Goal: Contribute content: Contribute content

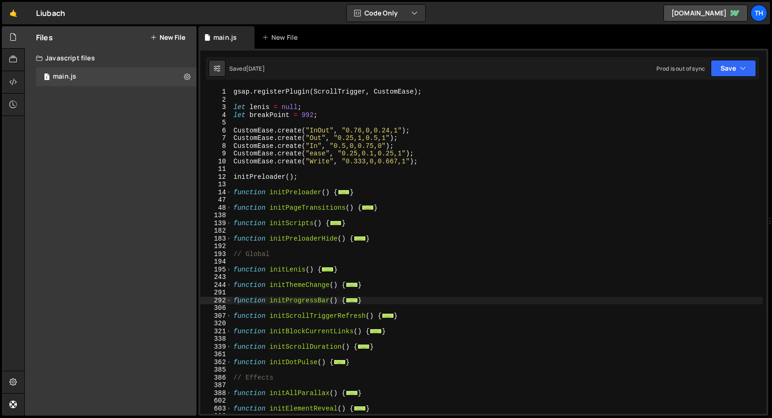
scroll to position [2473, 0]
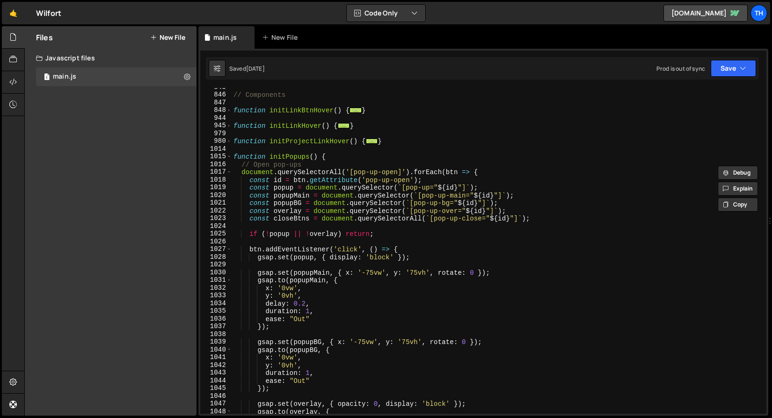
scroll to position [247, 0]
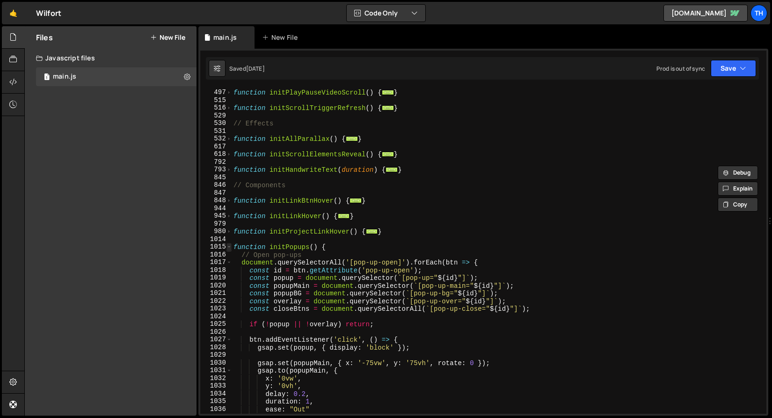
click at [231, 246] on span at bounding box center [228, 247] width 5 height 8
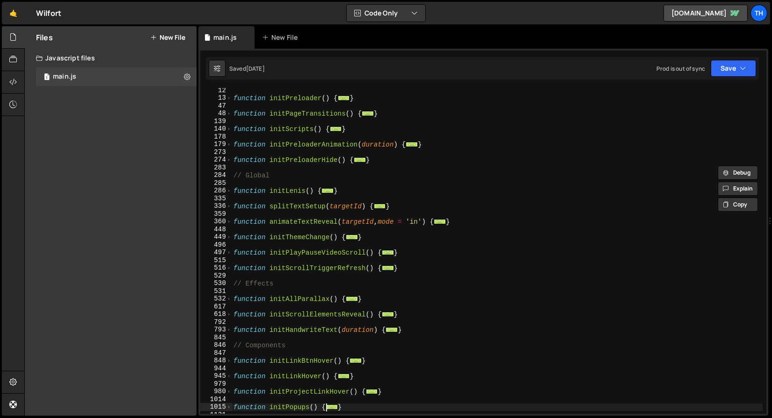
scroll to position [0, 0]
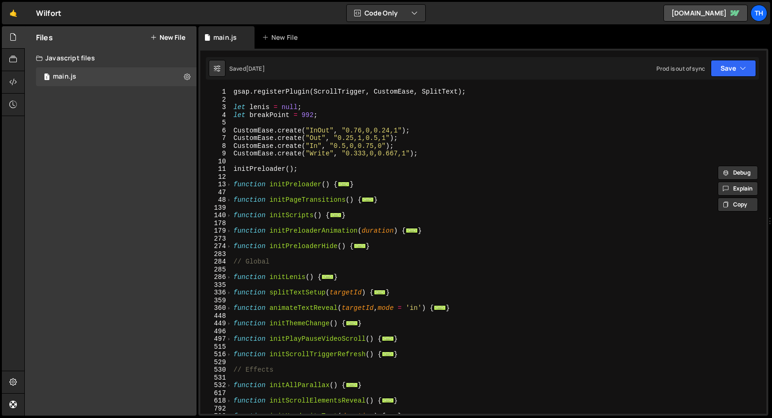
click at [225, 186] on div "13" at bounding box center [216, 185] width 32 height 8
type textarea "function initPreloader() { const preloader = document.querySelector('[preloader…"
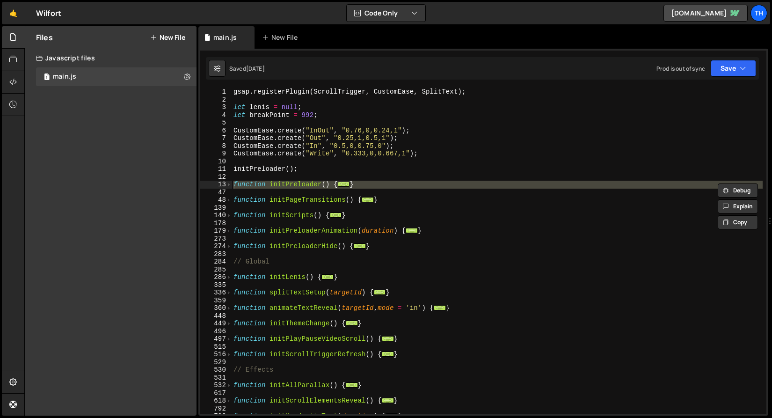
click at [227, 152] on div "9" at bounding box center [216, 154] width 32 height 8
click at [232, 204] on div "gsap . registerPlugin ( ScrollTrigger , CustomEase , SplitText ) ; let lenis = …" at bounding box center [497, 258] width 531 height 341
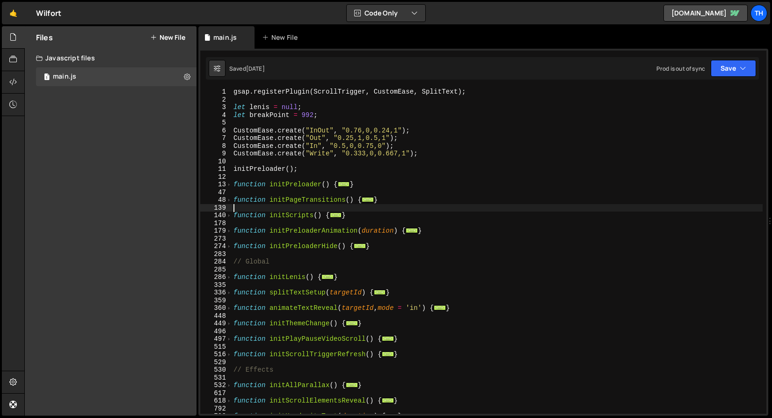
click at [233, 232] on div "gsap . registerPlugin ( ScrollTrigger , CustomEase , SplitText ) ; let lenis = …" at bounding box center [497, 258] width 531 height 341
click at [230, 231] on span at bounding box center [228, 231] width 5 height 8
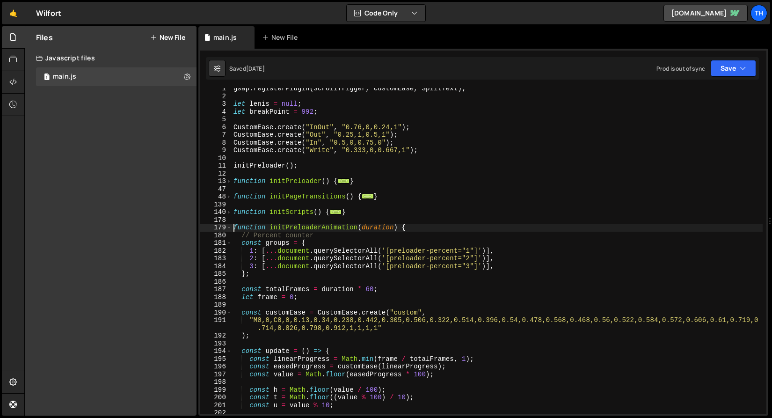
scroll to position [39, 0]
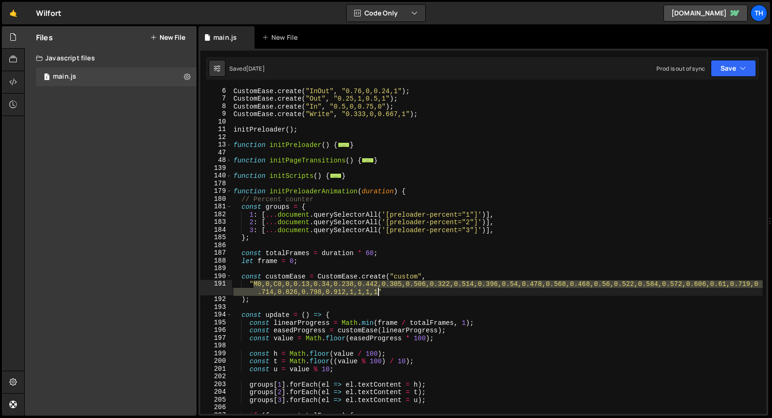
drag, startPoint x: 254, startPoint y: 283, endPoint x: 377, endPoint y: 292, distance: 123.8
click at [377, 292] on div "CustomEase . create ( "InOut" , "0.76,0,0.24,1" ) ; CustomEase . create ( "Out"…" at bounding box center [497, 257] width 531 height 341
click at [230, 189] on span at bounding box center [228, 191] width 5 height 8
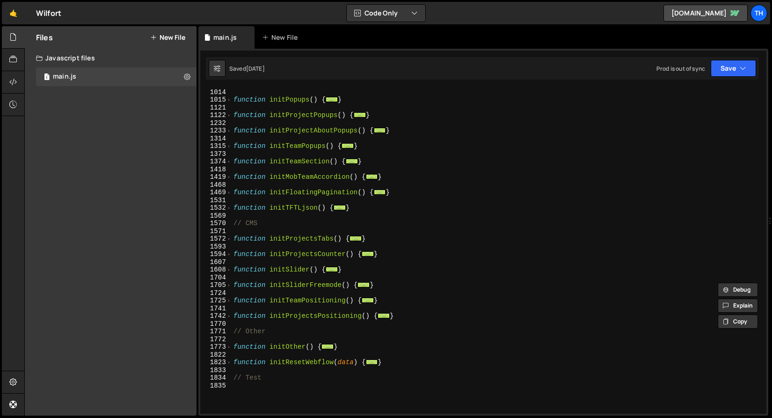
scroll to position [373, 0]
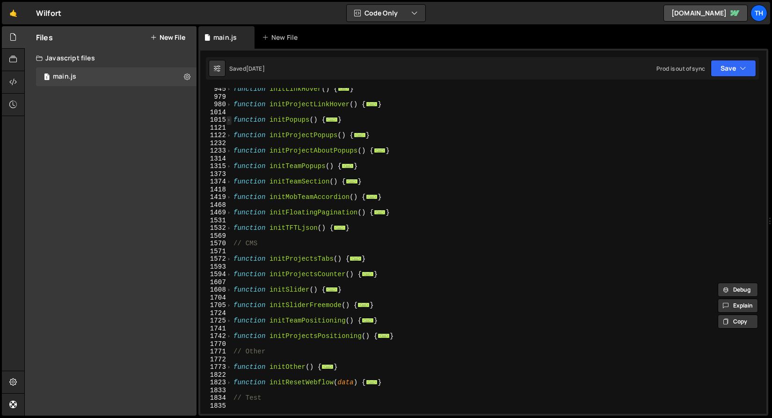
click at [227, 121] on span at bounding box center [228, 120] width 5 height 8
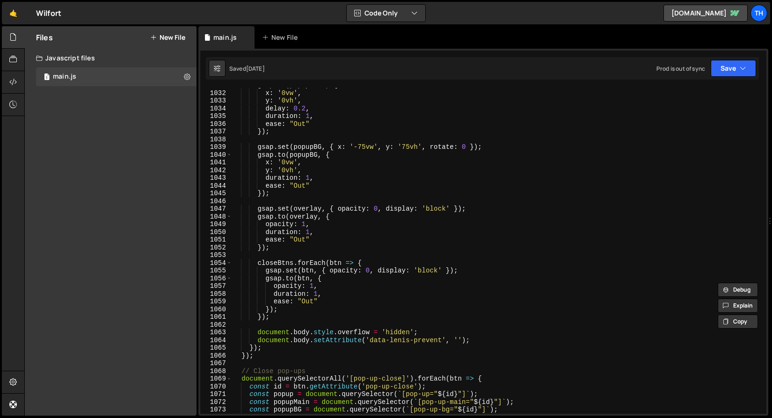
scroll to position [445, 0]
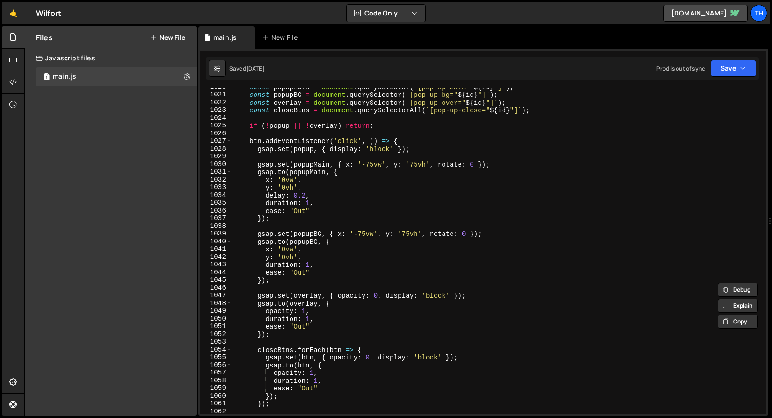
click at [298, 273] on div "const popupMain = document . querySelector ( ` [pop-up-main=" ${ id } "] ` ) ; …" at bounding box center [497, 253] width 531 height 341
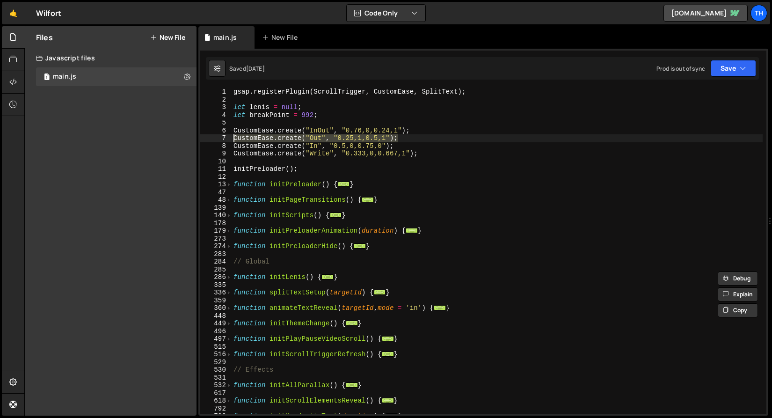
drag, startPoint x: 397, startPoint y: 138, endPoint x: 198, endPoint y: 139, distance: 198.8
click at [198, 139] on div "1 Type cmd + s to save your Javascript file. הההההההההההההההההההההההההההההההההה…" at bounding box center [483, 232] width 570 height 367
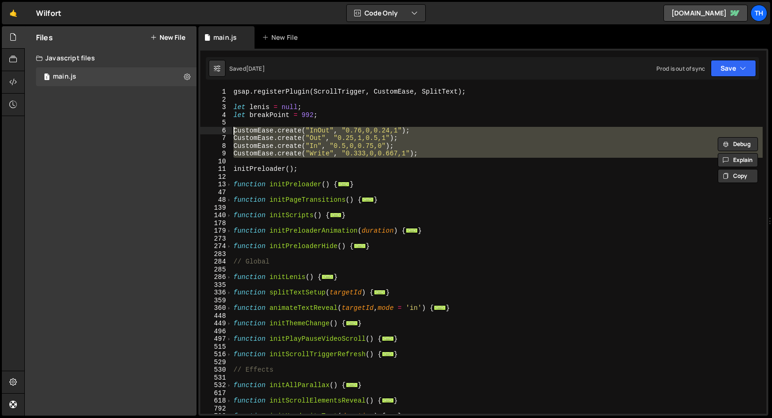
drag, startPoint x: 441, startPoint y: 160, endPoint x: 181, endPoint y: 128, distance: 262.4
click at [181, 128] on div "Files New File Javascript files 1 main.js 0 CSS files Copy share link Edit File…" at bounding box center [398, 221] width 748 height 390
type textarea "CustomEase.create("InOut", "0.76,0,0.24,1"); CustomEase.create("Out", "0.25,1,0…"
